Goal: Task Accomplishment & Management: Use online tool/utility

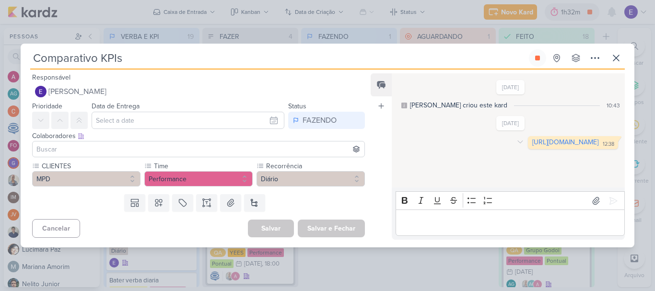
scroll to position [912, 0]
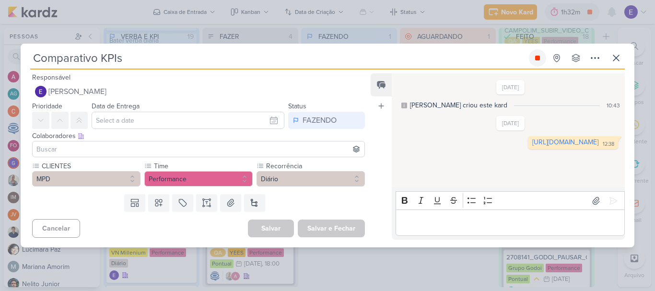
click at [535, 59] on icon at bounding box center [538, 58] width 8 height 8
click at [620, 56] on icon at bounding box center [617, 58] width 12 height 12
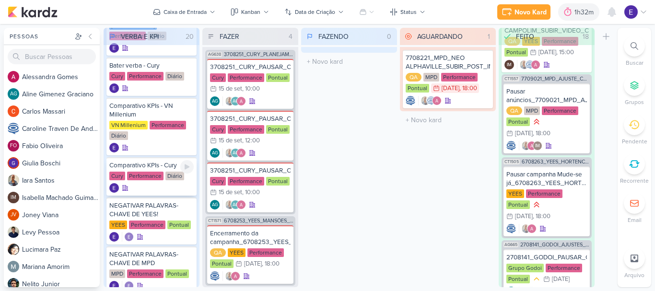
scroll to position [432, 0]
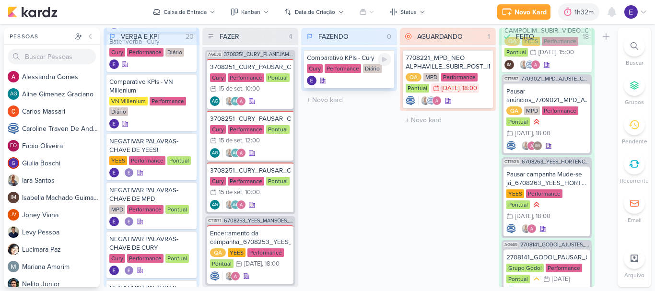
click at [389, 62] on div at bounding box center [384, 59] width 13 height 13
click at [377, 77] on div at bounding box center [349, 81] width 84 height 10
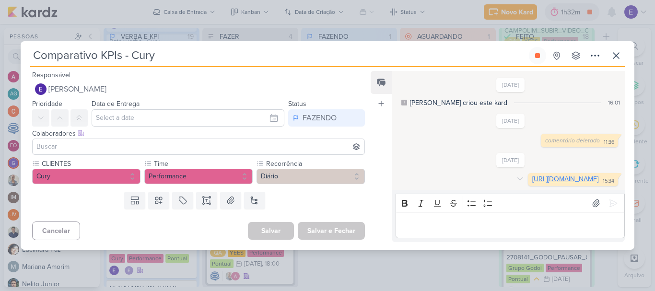
click at [533, 175] on link "[URL][DOMAIN_NAME]" at bounding box center [566, 179] width 66 height 8
click at [541, 52] on icon at bounding box center [538, 56] width 8 height 8
click at [615, 50] on icon at bounding box center [617, 56] width 12 height 12
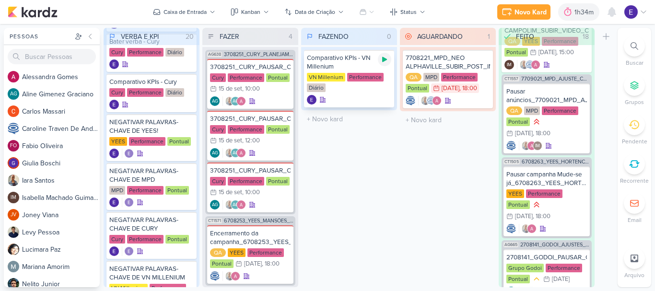
click at [387, 54] on div at bounding box center [384, 59] width 13 height 13
click at [379, 94] on div "Comparativo KPIs - VN Millenium VN Millenium Performance Diário" at bounding box center [349, 79] width 90 height 58
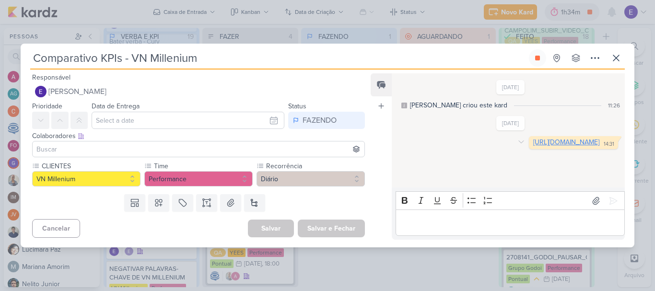
click at [534, 145] on link "[URL][DOMAIN_NAME]" at bounding box center [567, 142] width 66 height 8
click at [541, 61] on icon at bounding box center [538, 58] width 8 height 8
click at [615, 57] on icon at bounding box center [617, 58] width 12 height 12
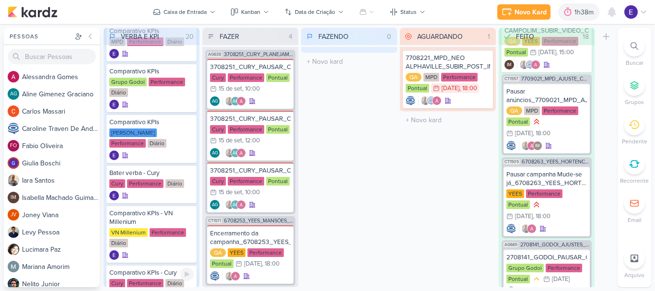
scroll to position [288, 0]
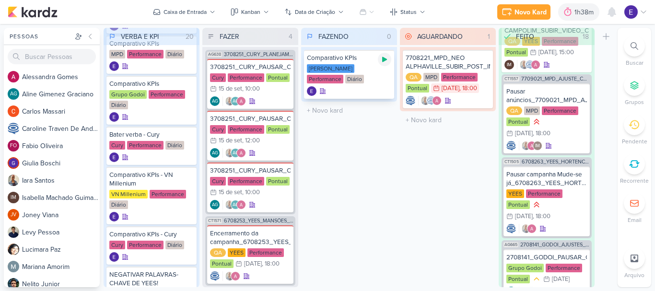
click at [388, 59] on icon at bounding box center [385, 60] width 8 height 8
click at [352, 84] on div "Comparativo KPIs [PERSON_NAME] Performance Diário" at bounding box center [349, 74] width 90 height 49
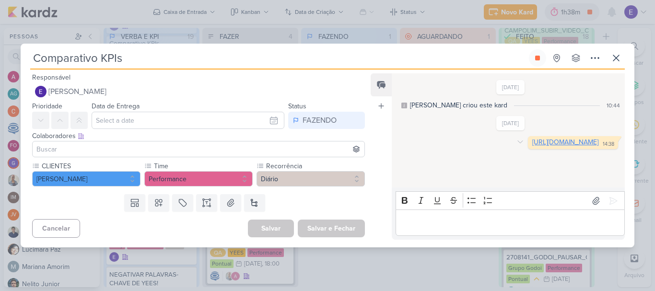
click at [533, 146] on link "[URL][DOMAIN_NAME]" at bounding box center [566, 142] width 66 height 8
click at [539, 62] on button at bounding box center [537, 57] width 17 height 17
click at [612, 60] on icon at bounding box center [617, 58] width 12 height 12
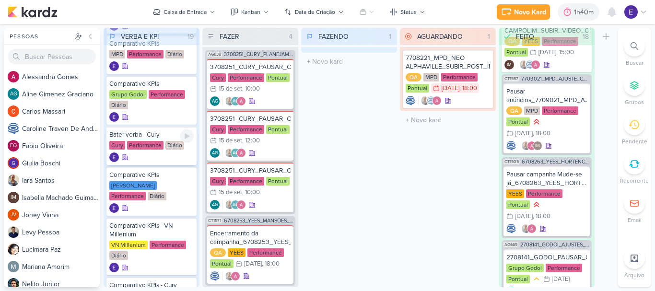
scroll to position [240, 0]
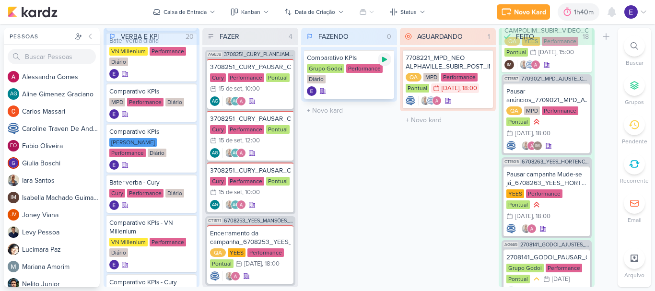
click at [387, 63] on icon at bounding box center [385, 60] width 8 height 8
click at [368, 77] on div "Grupo Godoi Performance Diário" at bounding box center [349, 74] width 84 height 20
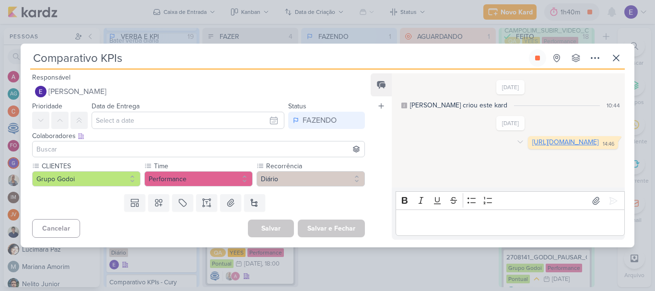
click at [533, 146] on link "[URL][DOMAIN_NAME]" at bounding box center [566, 142] width 66 height 8
click at [534, 58] on button at bounding box center [537, 57] width 17 height 17
click at [613, 55] on icon at bounding box center [617, 58] width 12 height 12
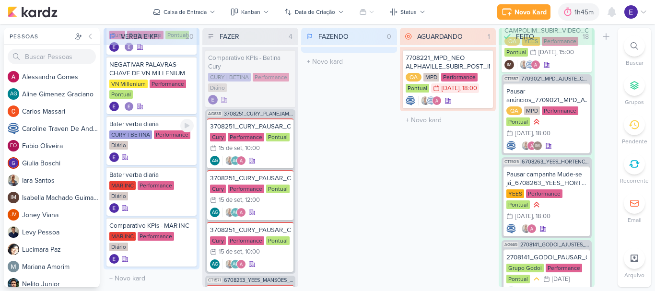
scroll to position [700, 0]
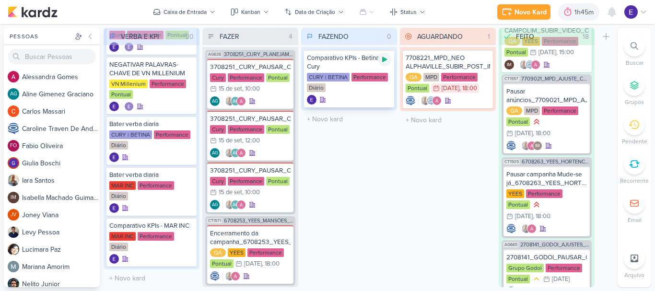
click at [389, 57] on div at bounding box center [384, 59] width 13 height 13
click at [382, 91] on div "CURY | BETINA Performance Diário" at bounding box center [349, 83] width 84 height 20
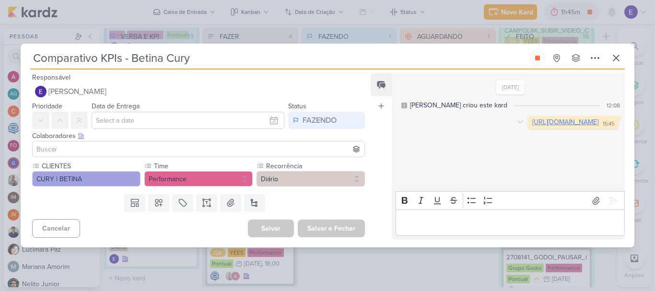
click at [533, 126] on link "[URL][DOMAIN_NAME]" at bounding box center [566, 122] width 66 height 8
drag, startPoint x: 538, startPoint y: 59, endPoint x: 566, endPoint y: 71, distance: 30.1
click at [540, 59] on icon at bounding box center [537, 58] width 5 height 5
click at [618, 56] on icon at bounding box center [617, 58] width 12 height 12
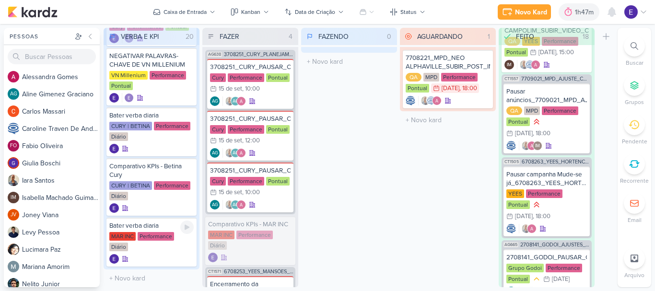
scroll to position [708, 0]
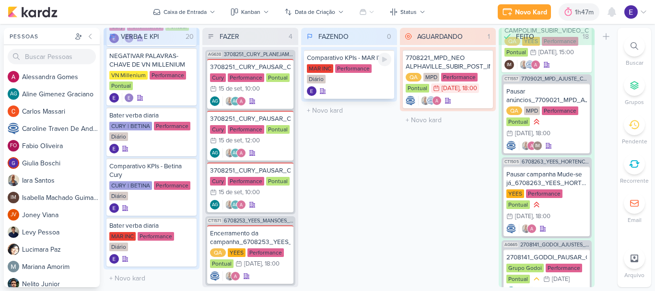
click at [382, 61] on icon at bounding box center [385, 60] width 8 height 8
click at [356, 83] on div "MAR INC Performance Diário" at bounding box center [349, 74] width 84 height 20
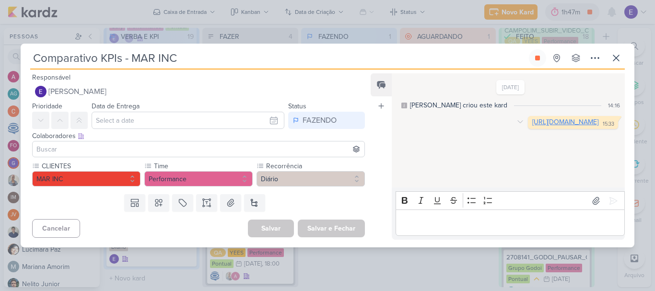
click at [533, 126] on link "[URL][DOMAIN_NAME]" at bounding box center [566, 122] width 66 height 8
click at [534, 59] on icon at bounding box center [538, 58] width 8 height 8
click at [611, 58] on icon at bounding box center [617, 58] width 12 height 12
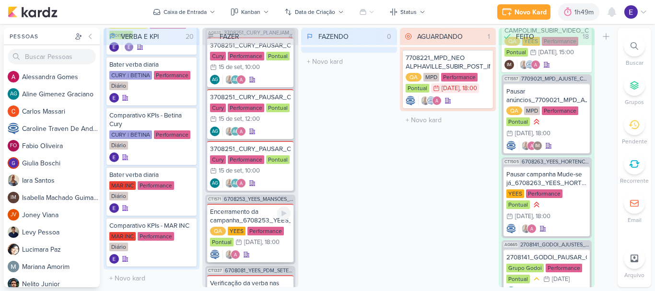
scroll to position [0, 0]
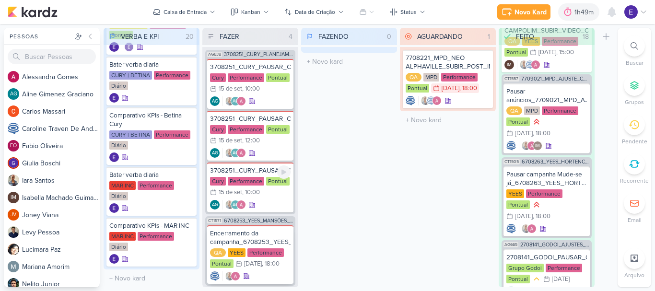
click at [274, 196] on div "Cury Performance Pontual 15/9 [DATE] 10:00" at bounding box center [250, 187] width 81 height 21
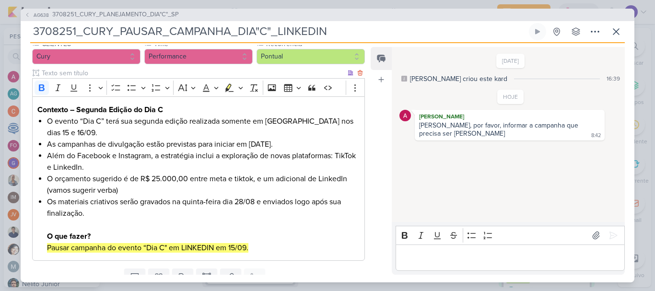
scroll to position [135, 0]
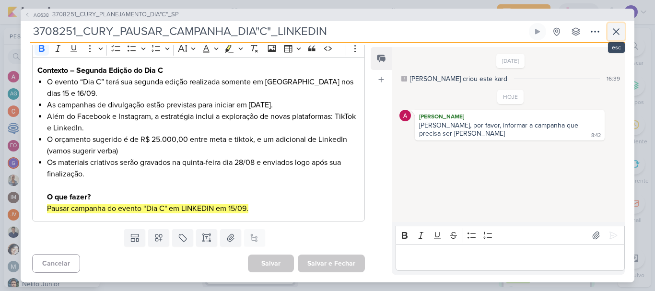
click at [612, 33] on icon at bounding box center [617, 32] width 12 height 12
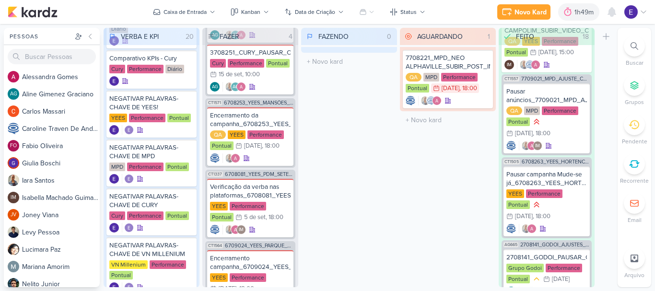
scroll to position [471, 0]
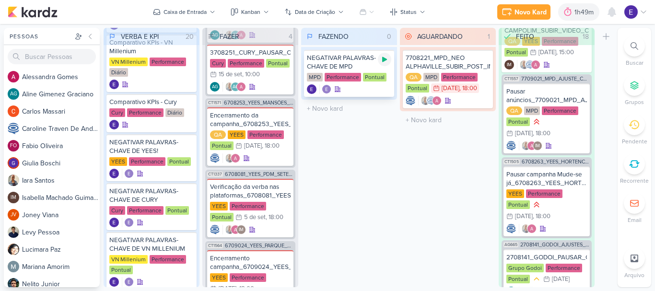
click at [380, 62] on div at bounding box center [384, 59] width 13 height 13
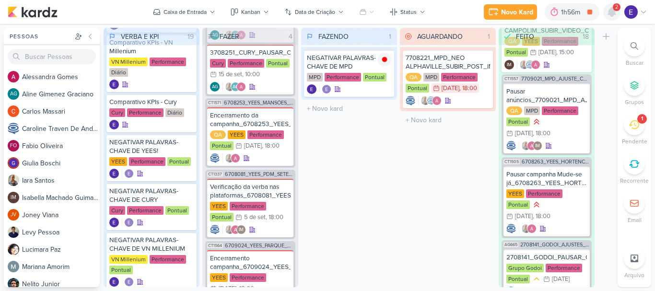
click at [612, 15] on icon at bounding box center [612, 12] width 8 height 9
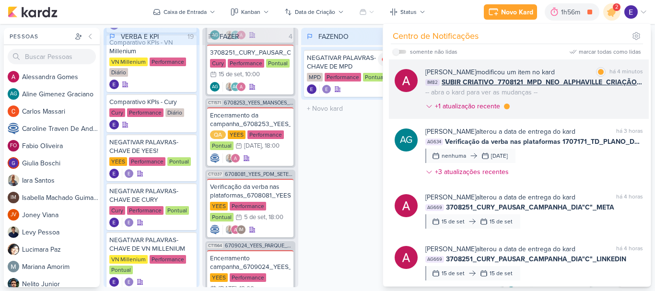
click at [605, 83] on span "SUBIR CRIATIVO_7708121_MPD_NEO_ALPHAVILLE_CRIAÇÃO_PEÇAS_EVOLUÇÃO_DE_OBRA" at bounding box center [543, 82] width 202 height 10
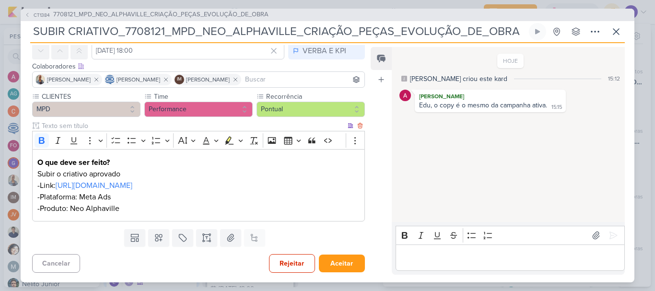
scroll to position [0, 0]
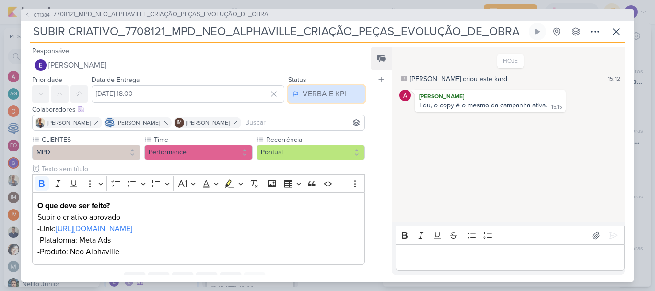
click at [326, 99] on div "VERBA E KPI" at bounding box center [325, 94] width 44 height 12
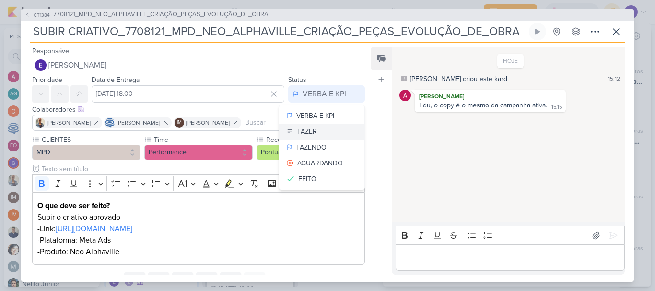
click at [319, 134] on button "FAZER" at bounding box center [321, 132] width 85 height 16
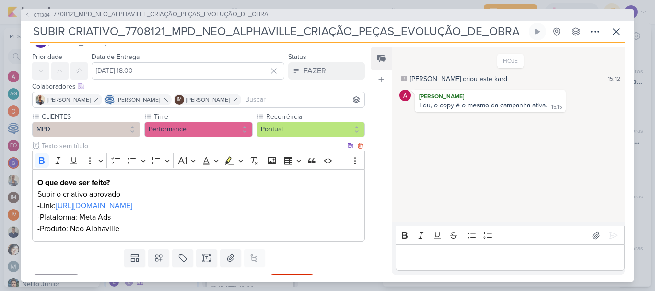
scroll to position [43, 0]
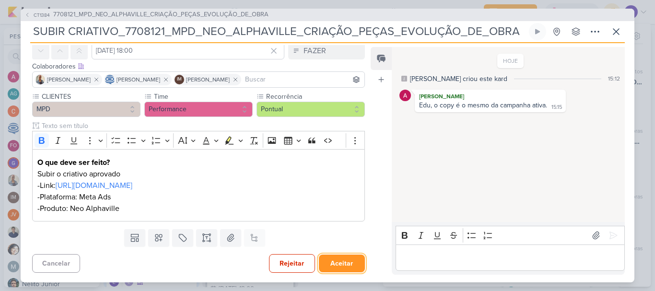
click at [342, 260] on button "Aceitar" at bounding box center [342, 264] width 46 height 18
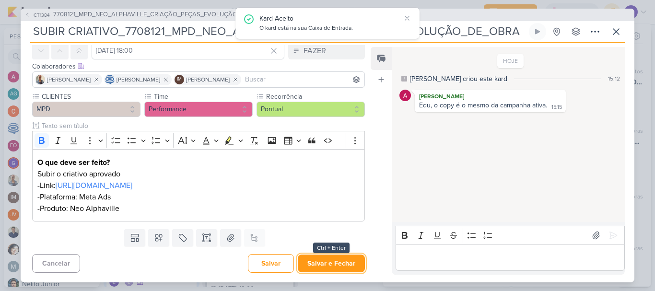
click at [342, 260] on button "Salvar e Fechar" at bounding box center [331, 264] width 67 height 18
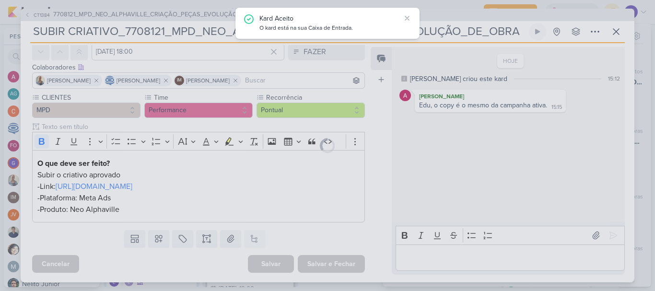
scroll to position [42, 0]
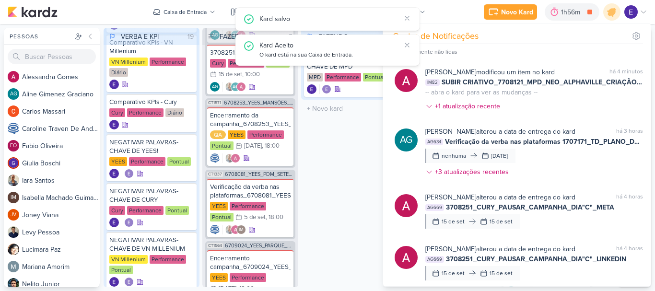
click at [329, 167] on div "FAZENDO 1 Mover Para Esquerda Mover Para Direita [GEOGRAPHIC_DATA] NEGATIVAR PA…" at bounding box center [349, 158] width 96 height 260
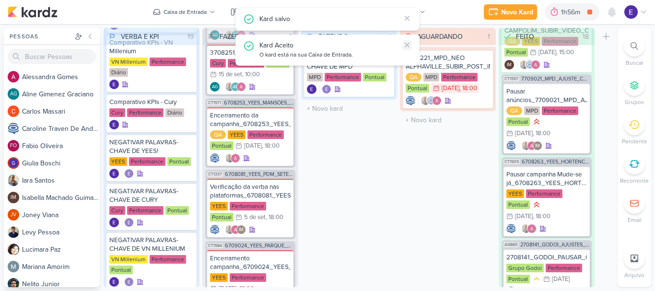
click at [407, 41] on button at bounding box center [408, 45] width 10 height 10
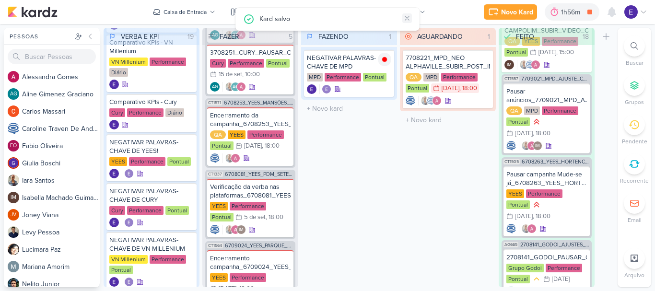
click at [405, 17] on icon at bounding box center [407, 18] width 8 height 8
click at [390, 56] on div at bounding box center [384, 59] width 13 height 13
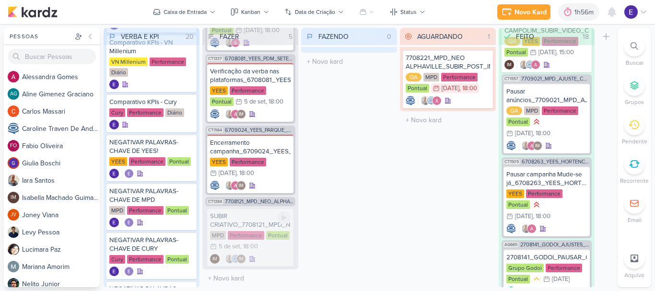
scroll to position [177, 0]
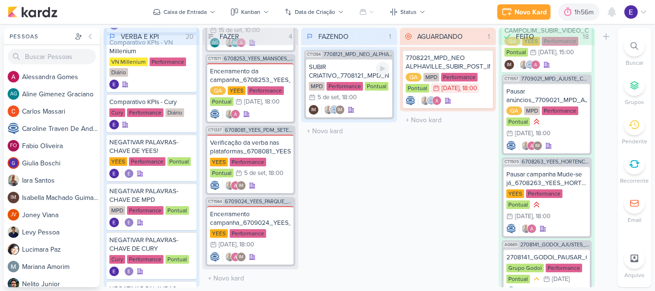
click at [383, 64] on div at bounding box center [382, 68] width 13 height 13
click at [375, 107] on div "IM IM" at bounding box center [349, 110] width 81 height 10
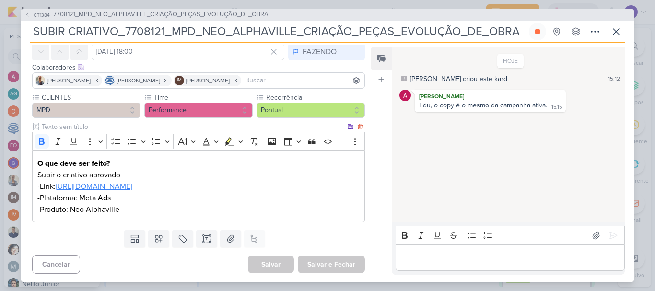
click at [132, 184] on link "[URL][DOMAIN_NAME]" at bounding box center [94, 187] width 77 height 10
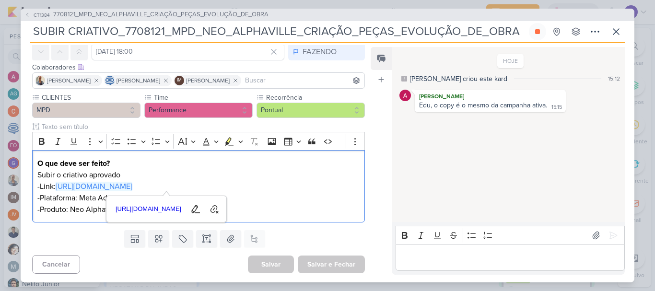
click at [421, 180] on div "HOJE [PERSON_NAME] criou este kard 15:12 [PERSON_NAME] Edu, o copy é o mesmo da…" at bounding box center [508, 135] width 232 height 175
